Goal: Task Accomplishment & Management: Manage account settings

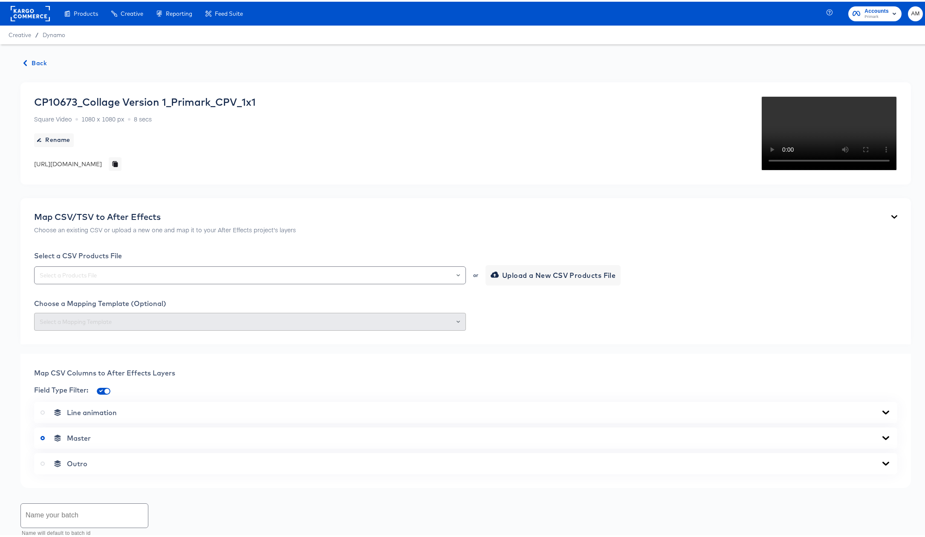
click at [29, 14] on rect at bounding box center [30, 11] width 39 height 15
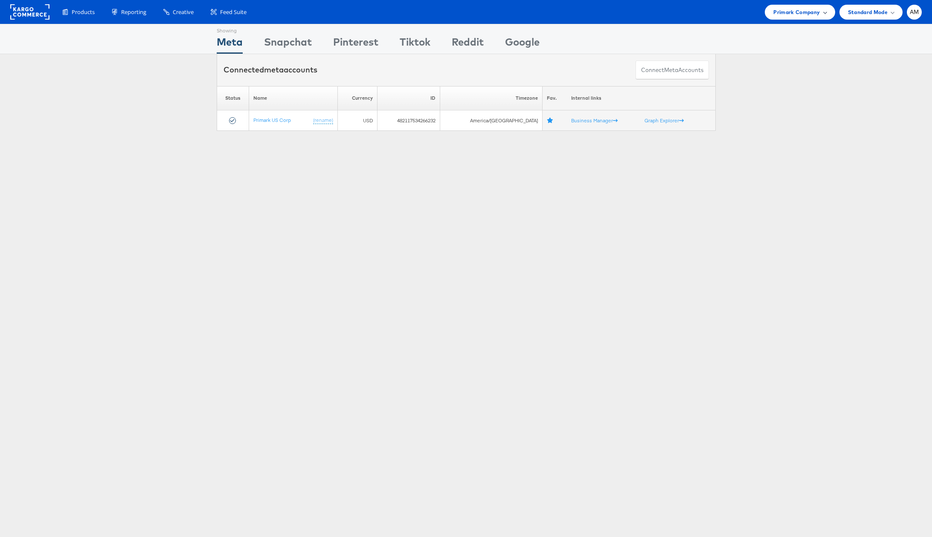
click at [795, 13] on span "Primark Company" at bounding box center [796, 12] width 46 height 9
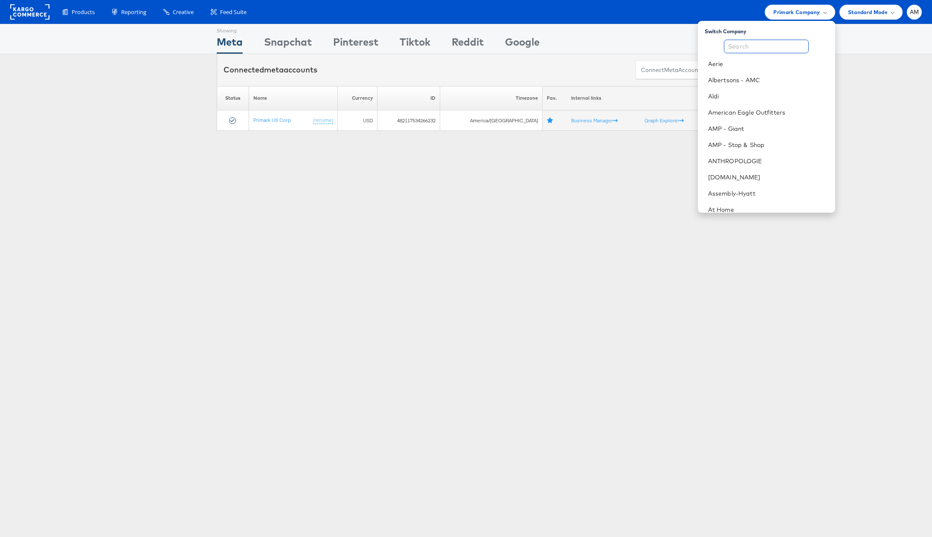
click at [763, 49] on input "text" at bounding box center [766, 47] width 85 height 14
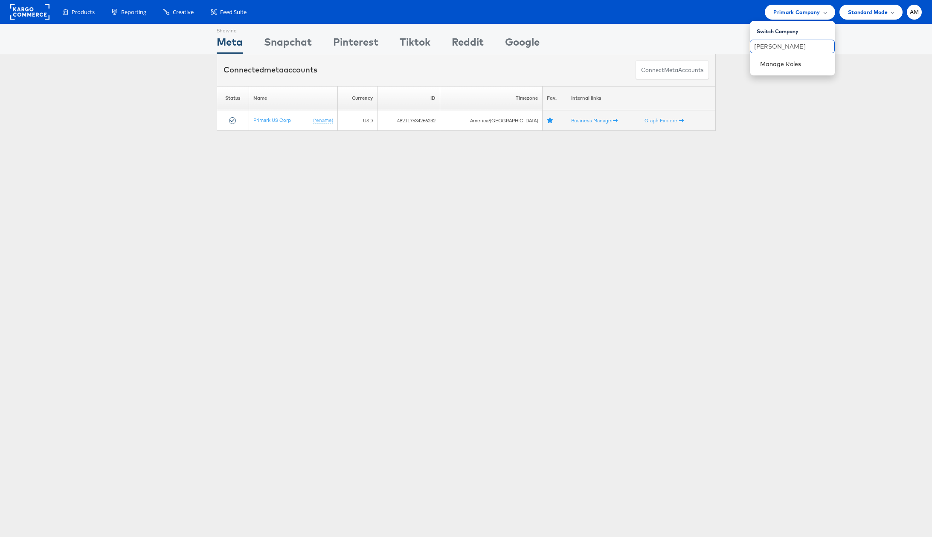
drag, startPoint x: 738, startPoint y: 44, endPoint x: 702, endPoint y: 46, distance: 36.3
click at [716, 45] on body "Products Product Catalogs Enhance Your Product Catalog, Map Them to Publishers,…" at bounding box center [466, 225] width 932 height 450
click at [785, 12] on span "Primark Company" at bounding box center [796, 12] width 46 height 9
click at [782, 49] on input "kriger" at bounding box center [792, 47] width 85 height 14
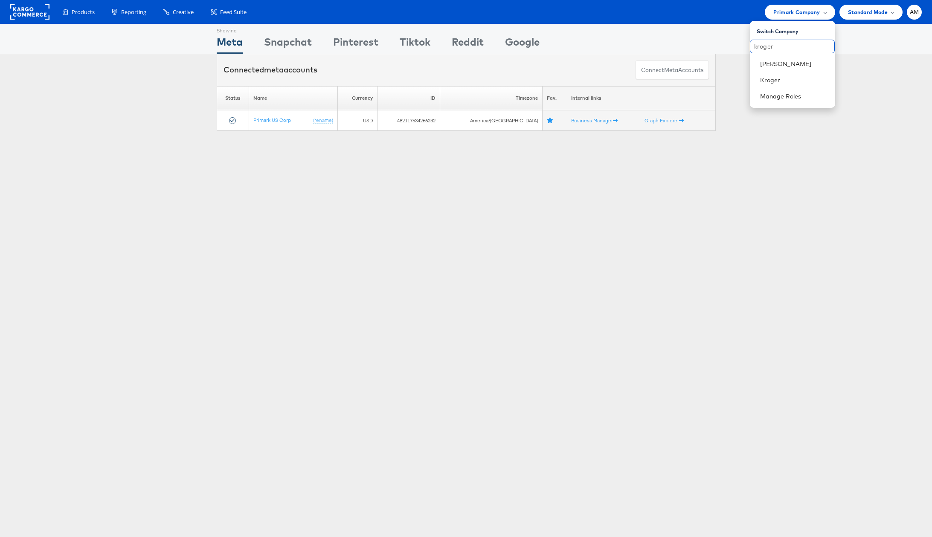
type input "kroger"
click at [777, 67] on link "Kroger" at bounding box center [794, 64] width 68 height 9
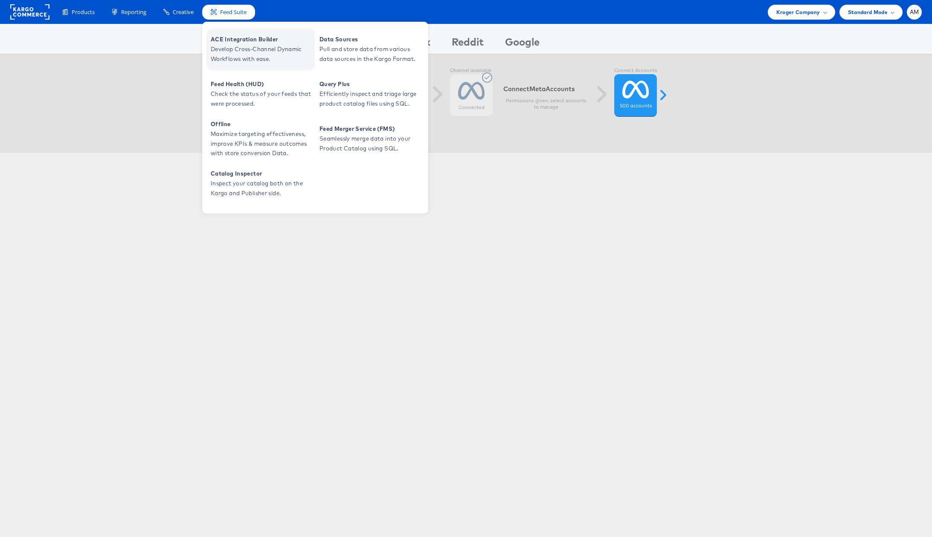
click at [249, 49] on span "Develop Cross-Channel Dynamic Workflows with ease." at bounding box center [262, 54] width 102 height 20
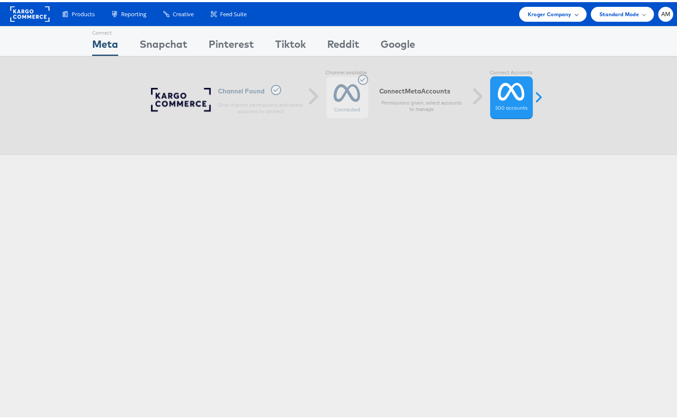
click at [534, 14] on span "Kroger Company" at bounding box center [550, 12] width 44 height 9
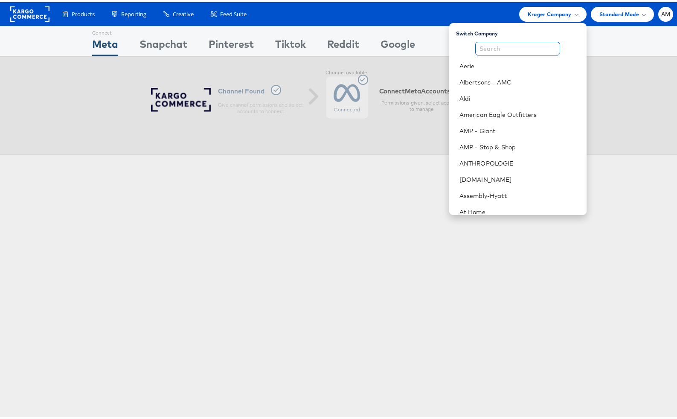
click at [520, 46] on input "text" at bounding box center [517, 47] width 85 height 14
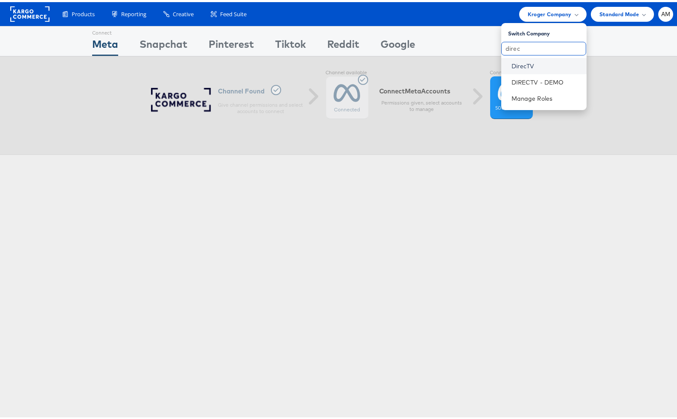
type input "direc"
click at [527, 65] on link "DirecTV" at bounding box center [545, 64] width 68 height 9
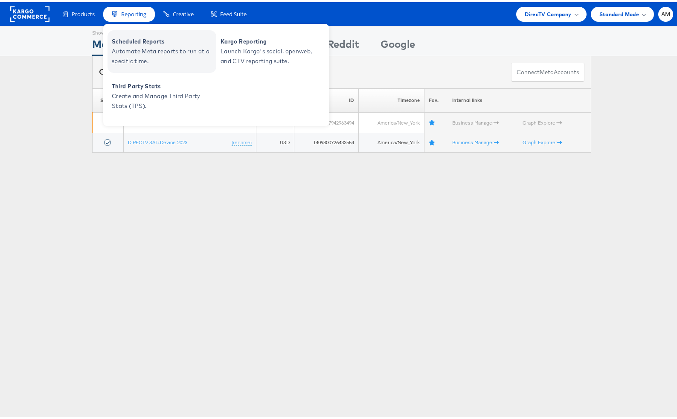
click at [135, 50] on span "Automate Meta reports to run at a specific time." at bounding box center [163, 54] width 102 height 20
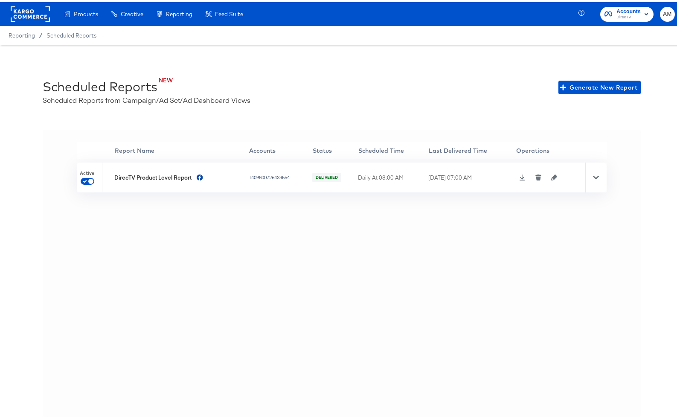
click at [519, 176] on icon at bounding box center [522, 175] width 6 height 6
